Goal: Find specific fact: Find contact information

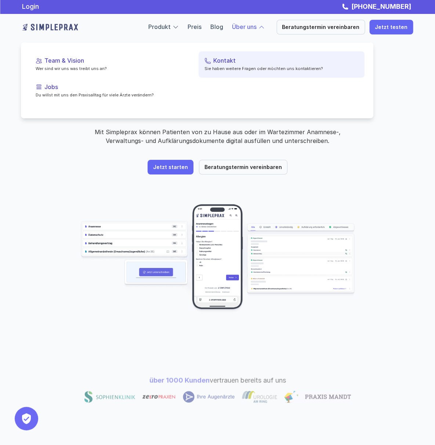
click at [225, 63] on p "Kontakt" at bounding box center [285, 60] width 145 height 7
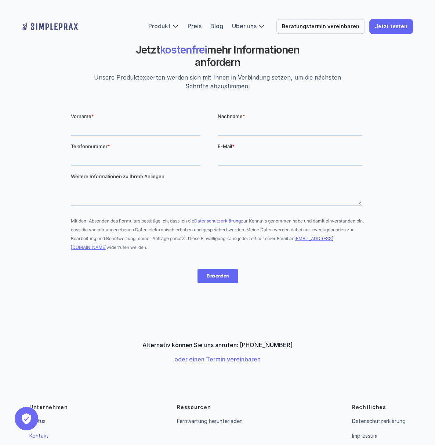
scroll to position [80, 0]
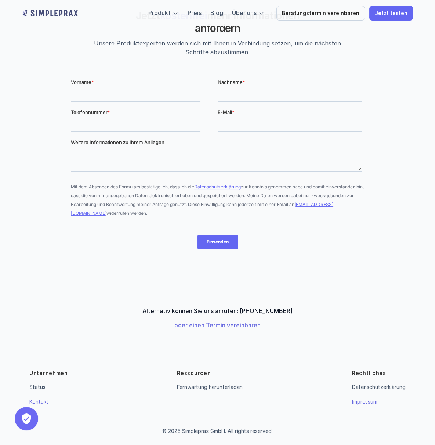
click at [362, 403] on link "Impressum" at bounding box center [364, 402] width 25 height 6
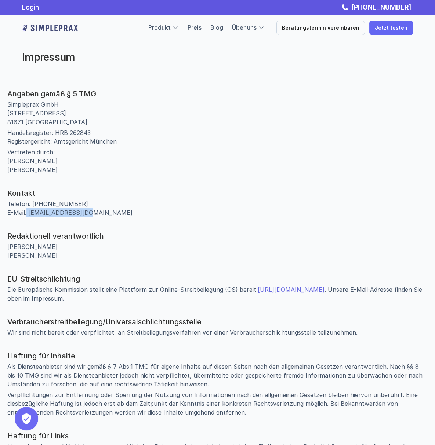
drag, startPoint x: 100, startPoint y: 252, endPoint x: 42, endPoint y: 252, distance: 58.7
click at [42, 217] on p "Telefon: [PHONE_NUMBER] E-Mail: [EMAIL_ADDRESS][DOMAIN_NAME]" at bounding box center [217, 209] width 420 height 18
copy p "[EMAIL_ADDRESS][DOMAIN_NAME]"
